Goal: Find specific fact: Find specific fact

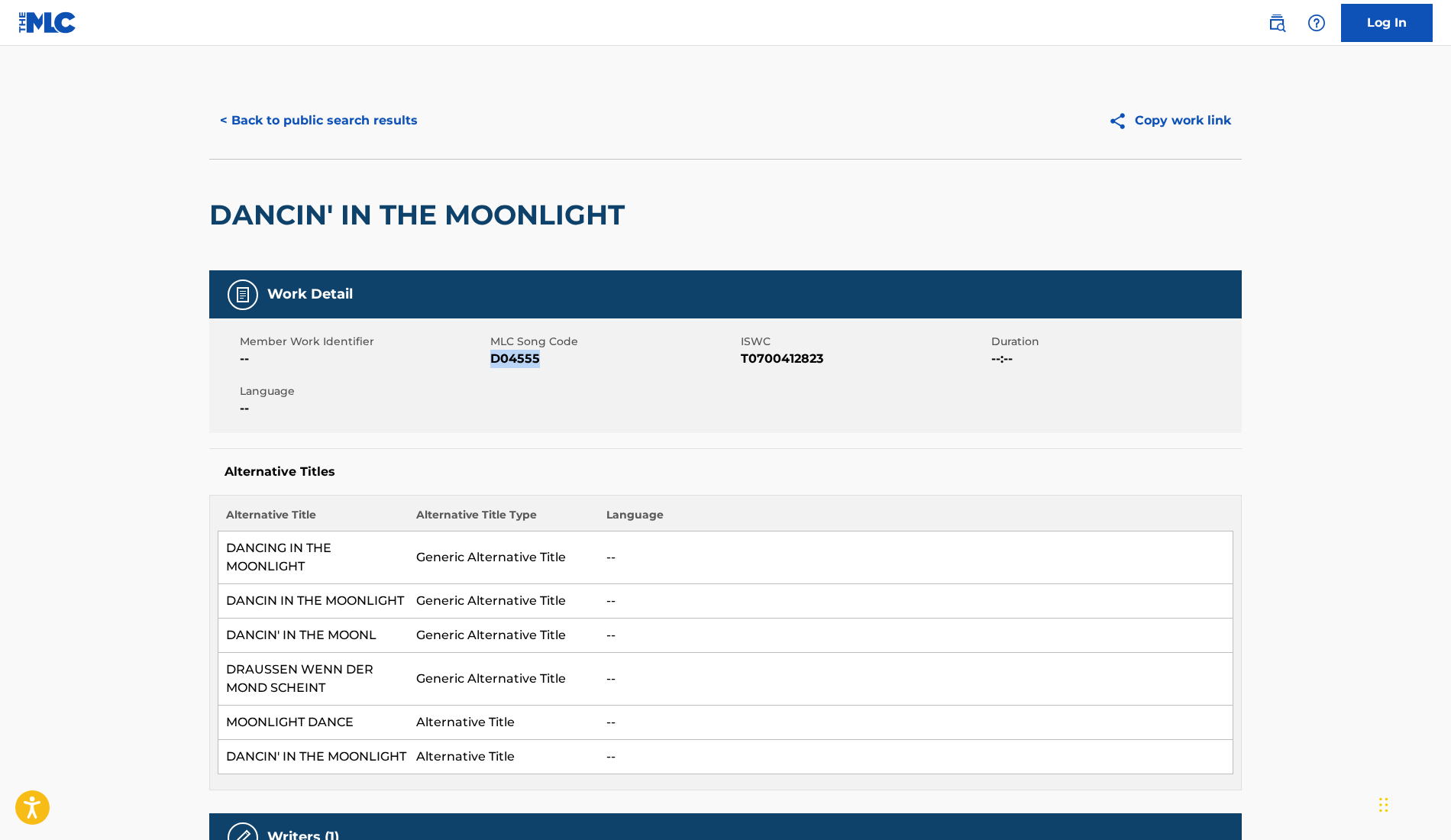
click at [383, 120] on button "< Back to public search results" at bounding box center [319, 121] width 220 height 38
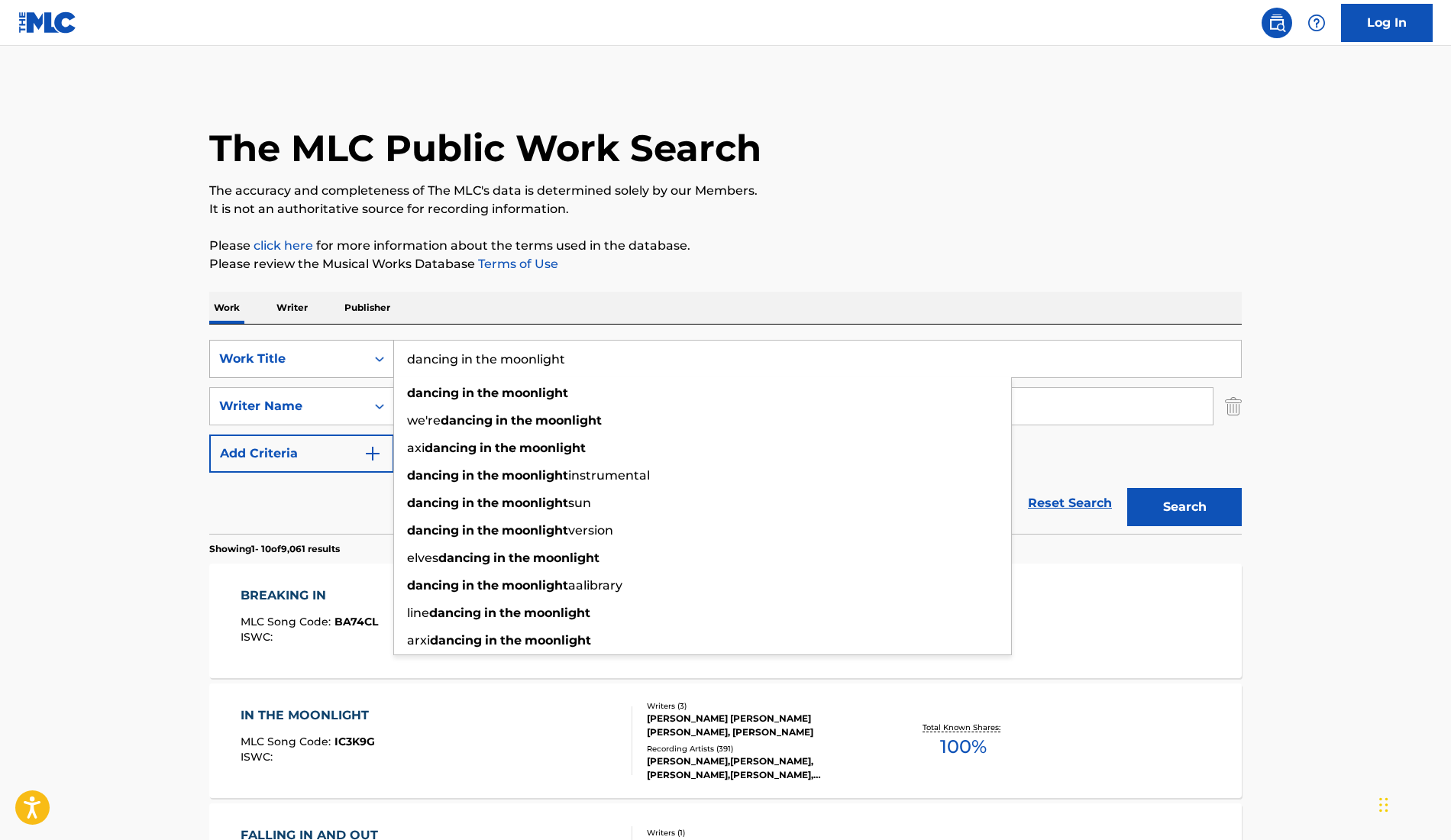
drag, startPoint x: 635, startPoint y: 363, endPoint x: 357, endPoint y: 358, distance: 278.0
click at [357, 358] on div "SearchWithCriteriaa1a45381-ab20-474a-94dd-6fc40f501601 Work Title dancing in th…" at bounding box center [726, 359] width 1033 height 38
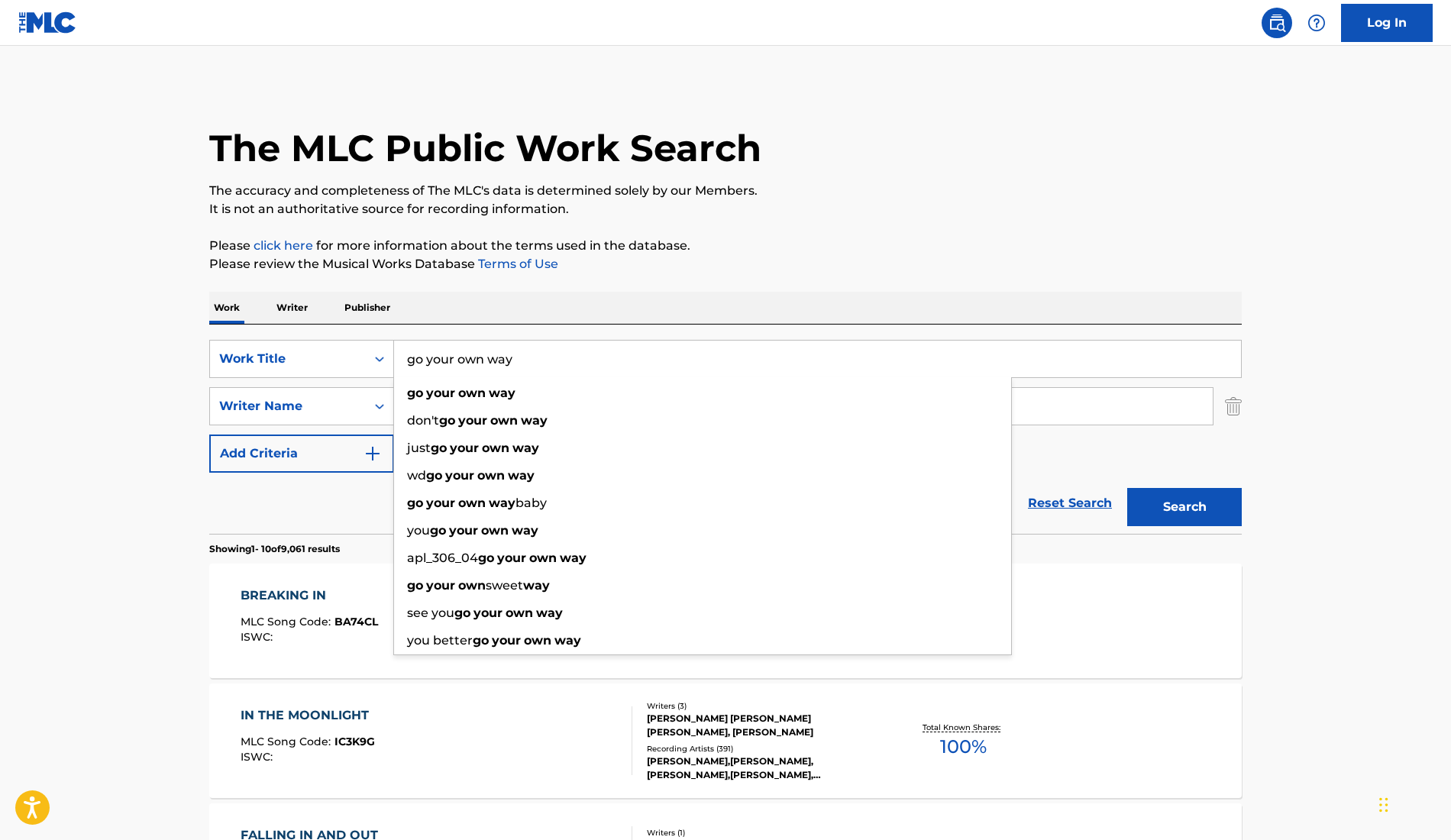
type input "go your own way"
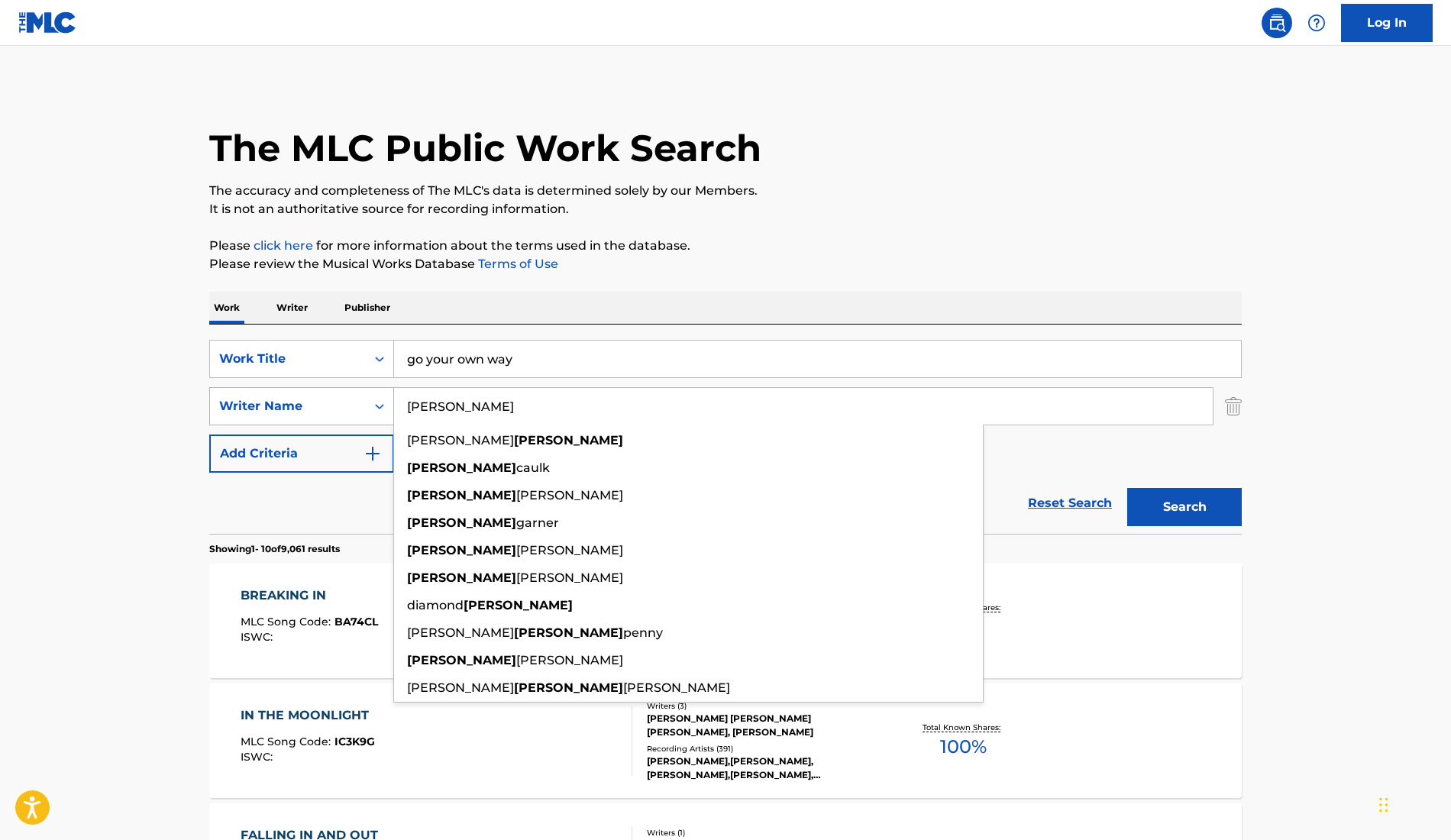
drag, startPoint x: 520, startPoint y: 409, endPoint x: 344, endPoint y: 397, distance: 176.4
click at [344, 395] on div "SearchWithCriteriad6a2aac7-db51-4e9e-ac7f-eada0ee9b2f8 Writer Name [PERSON_NAME…" at bounding box center [726, 406] width 1033 height 38
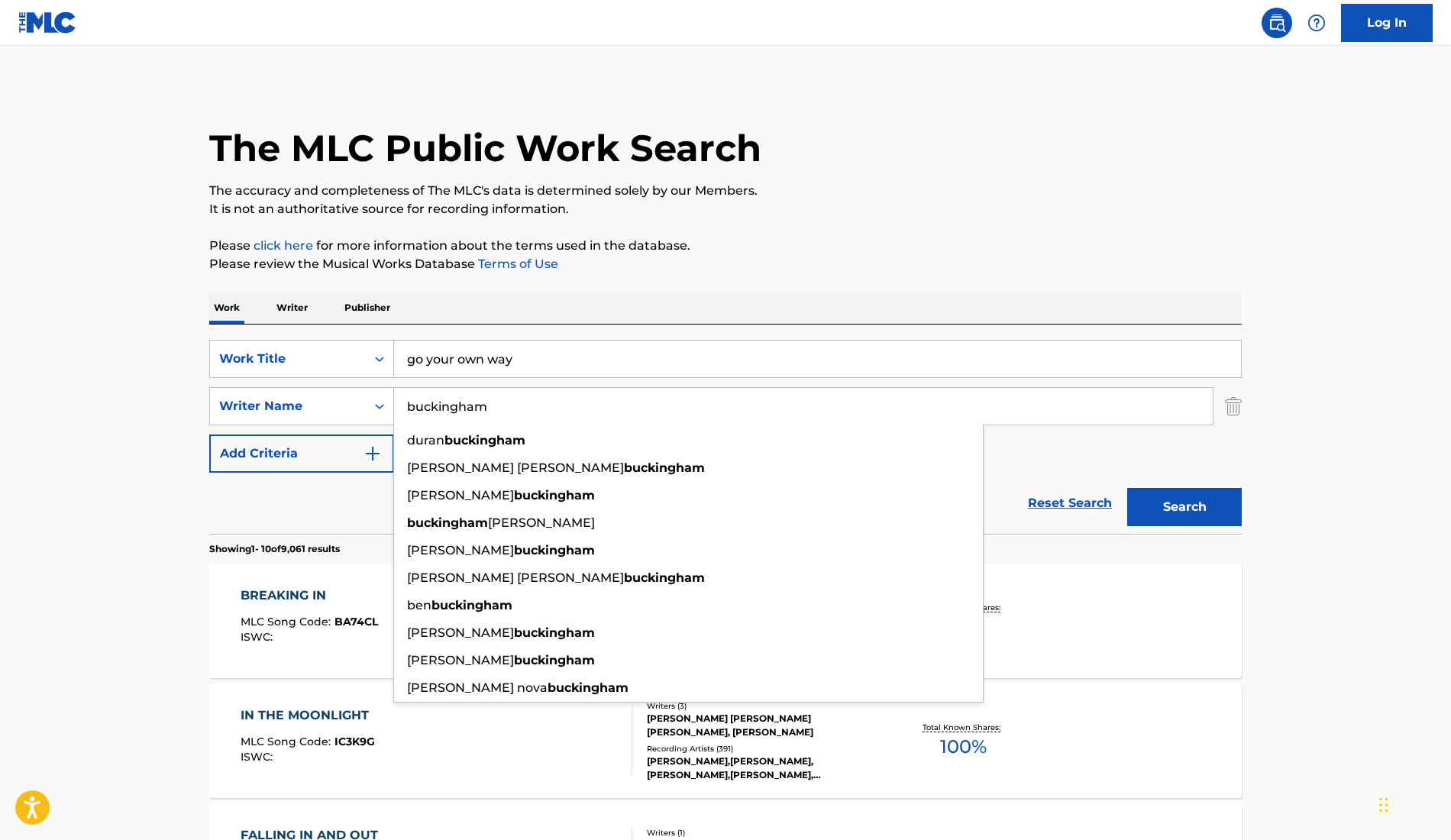
type input "buckingham"
click at [1128, 488] on button "Search" at bounding box center [1185, 507] width 115 height 38
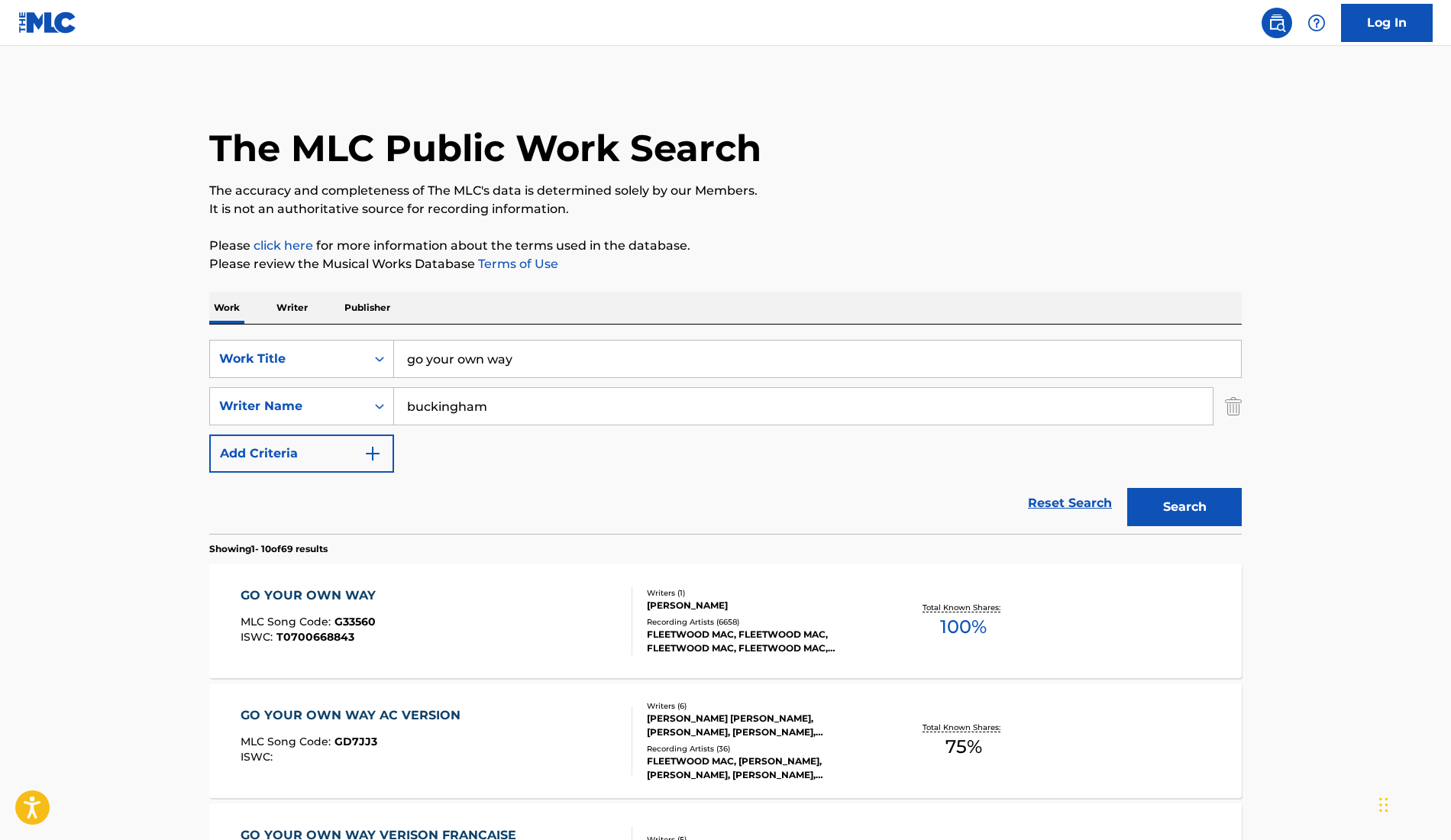
click at [758, 620] on div "Recording Artists ( 6658 )" at bounding box center [761, 622] width 231 height 11
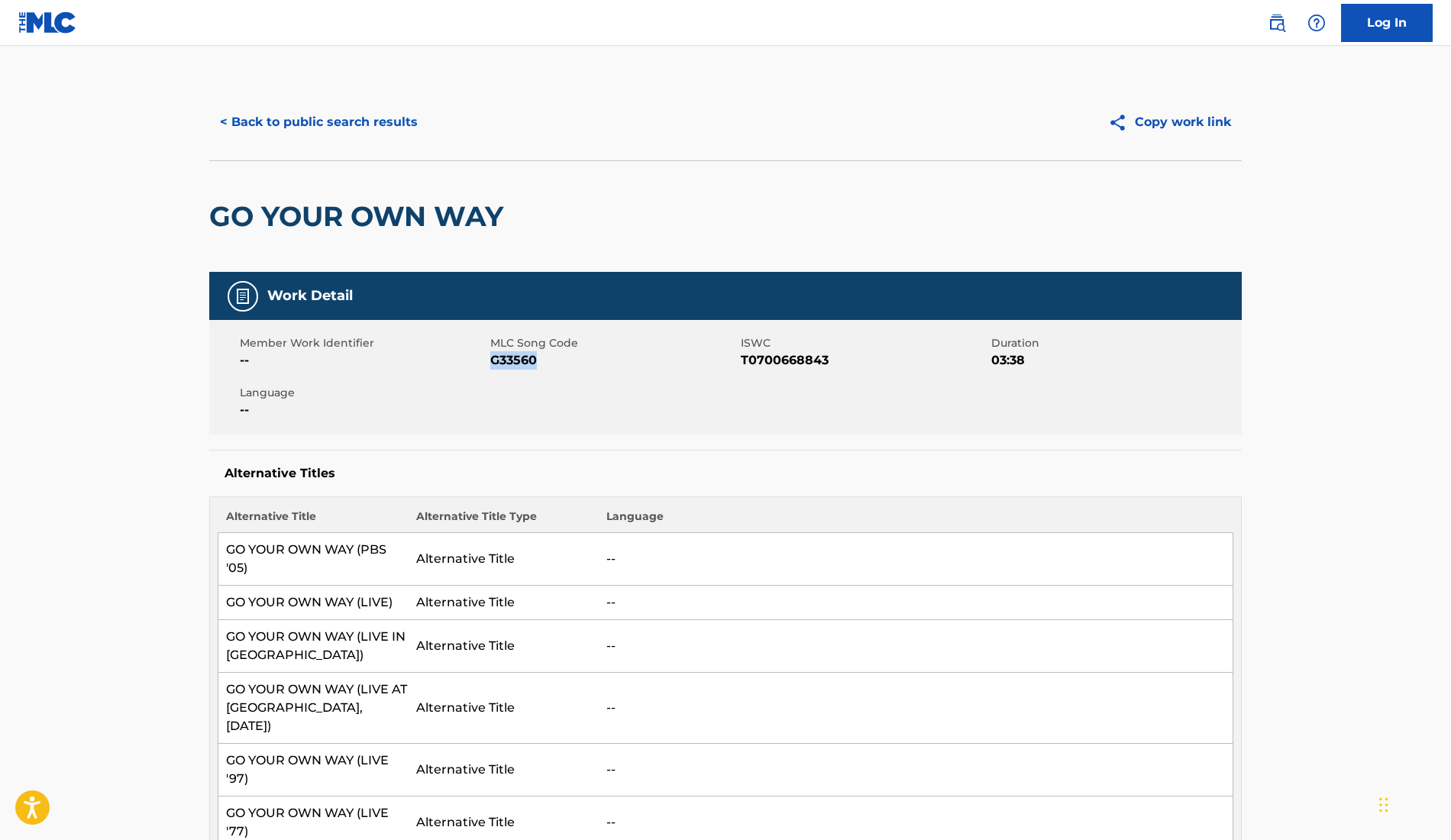
drag, startPoint x: 490, startPoint y: 359, endPoint x: 575, endPoint y: 363, distance: 85.1
click at [575, 363] on span "G33560" at bounding box center [613, 360] width 246 height 18
copy span "G33560"
